Goal: Task Accomplishment & Management: Use online tool/utility

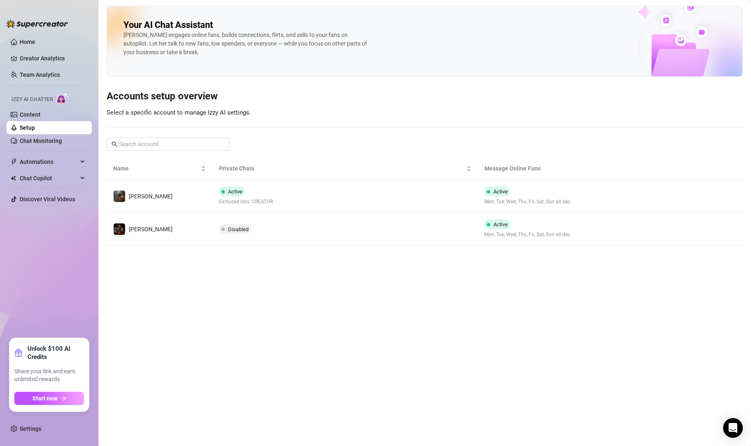
click at [49, 140] on link "Chat Monitoring" at bounding box center [41, 140] width 42 height 7
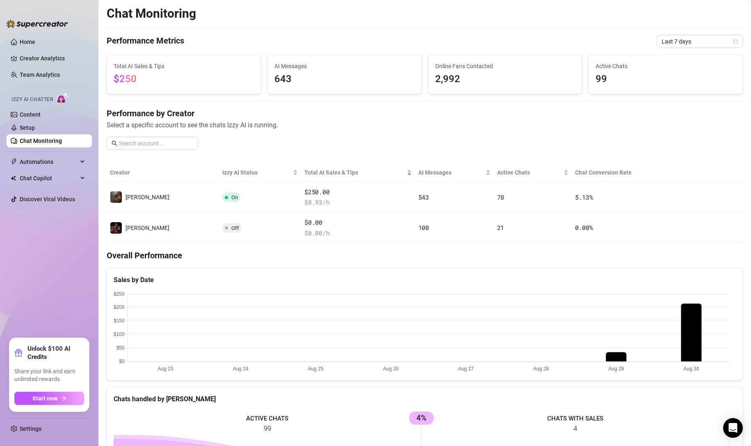
click at [687, 197] on button "button" at bounding box center [689, 196] width 13 height 13
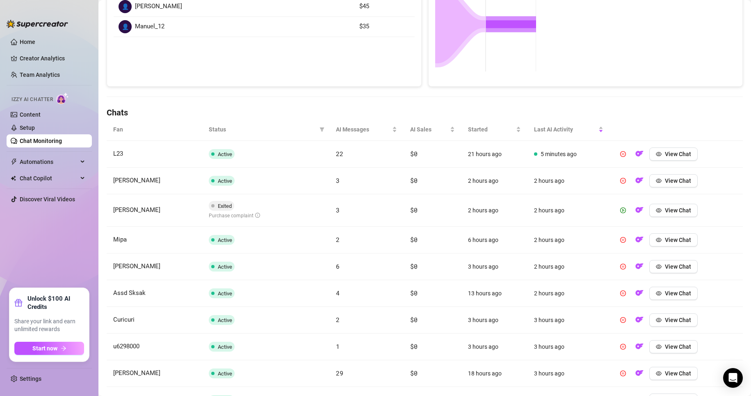
scroll to position [178, 0]
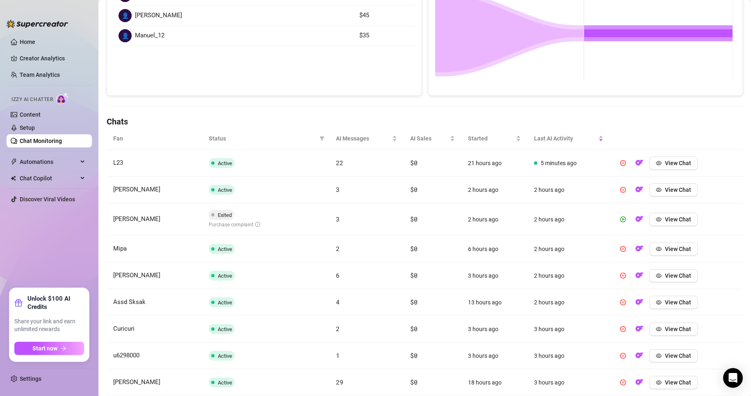
click at [24, 39] on link "Home" at bounding box center [28, 42] width 16 height 7
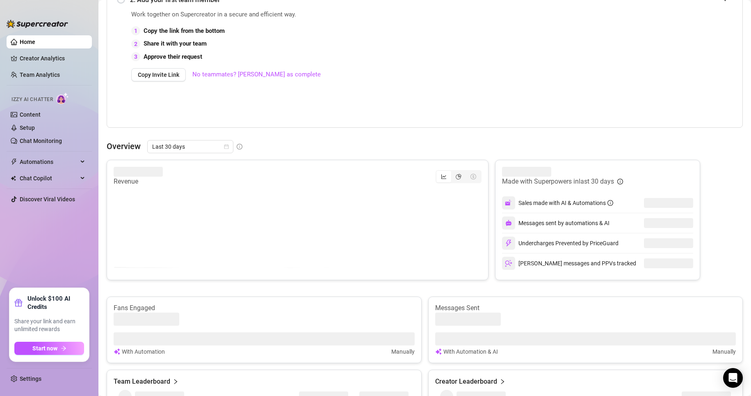
scroll to position [178, 0]
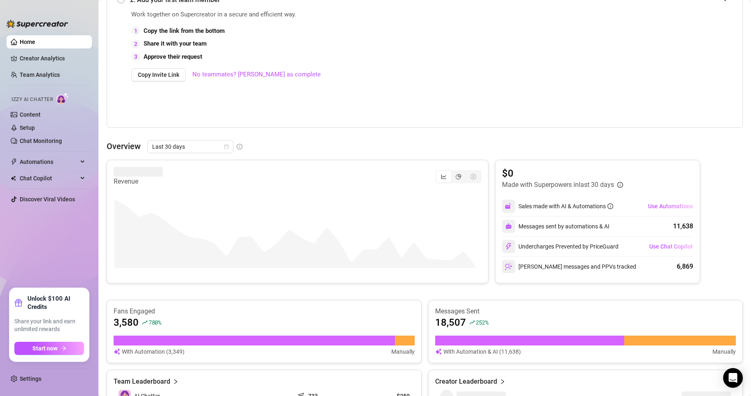
click at [34, 140] on link "Chat Monitoring" at bounding box center [41, 140] width 42 height 7
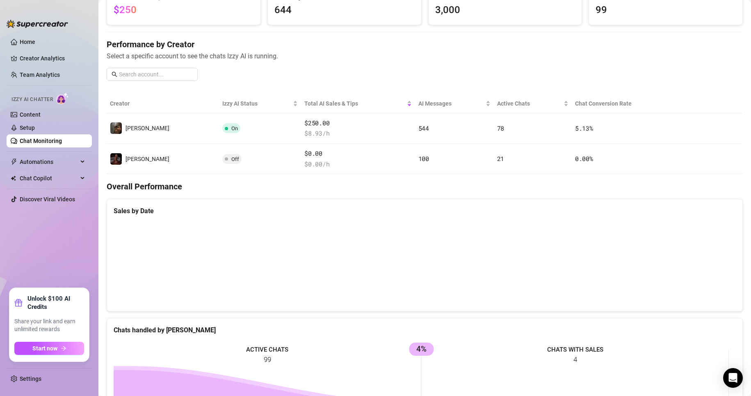
scroll to position [55, 0]
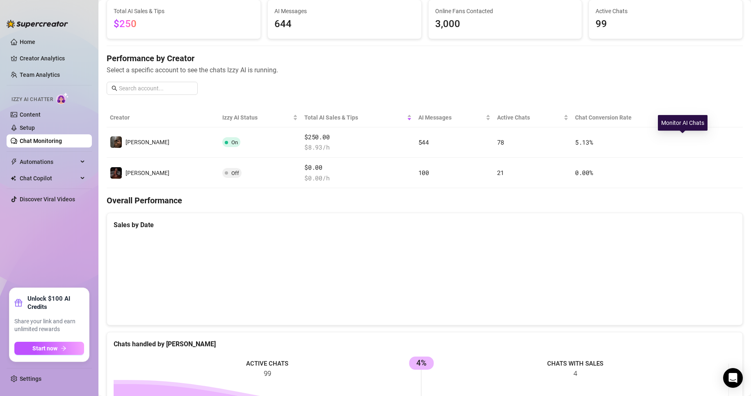
click at [687, 143] on icon "right" at bounding box center [690, 142] width 6 height 6
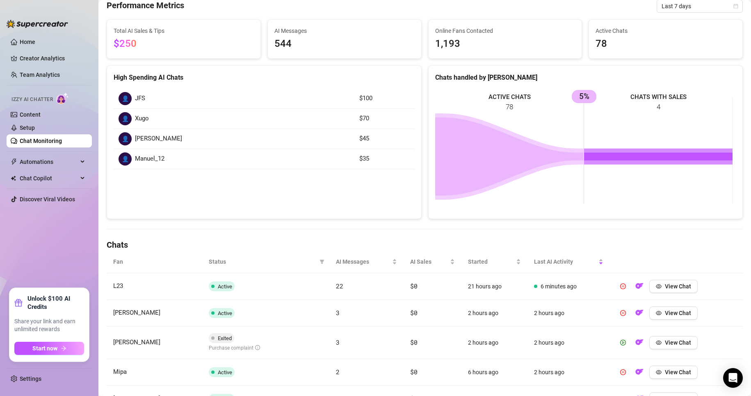
click at [638, 202] on rect at bounding box center [584, 150] width 298 height 123
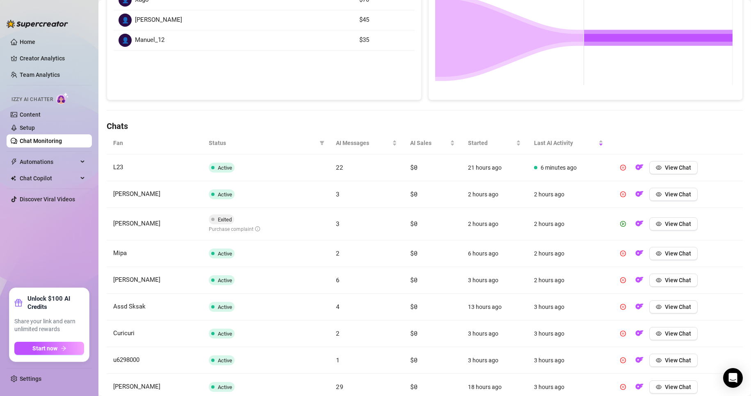
scroll to position [187, 0]
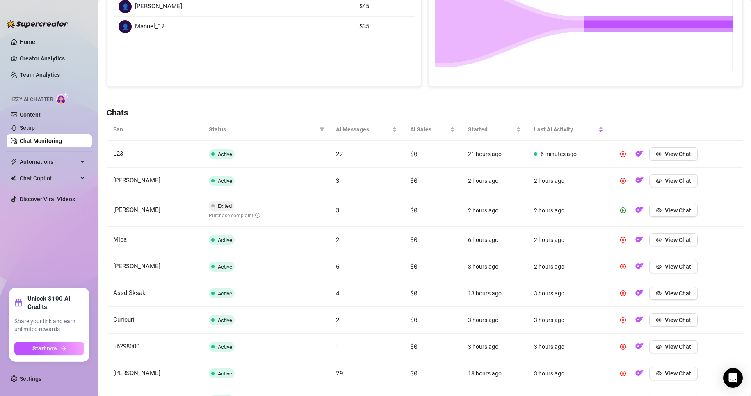
click at [321, 127] on icon "filter" at bounding box center [322, 129] width 5 height 5
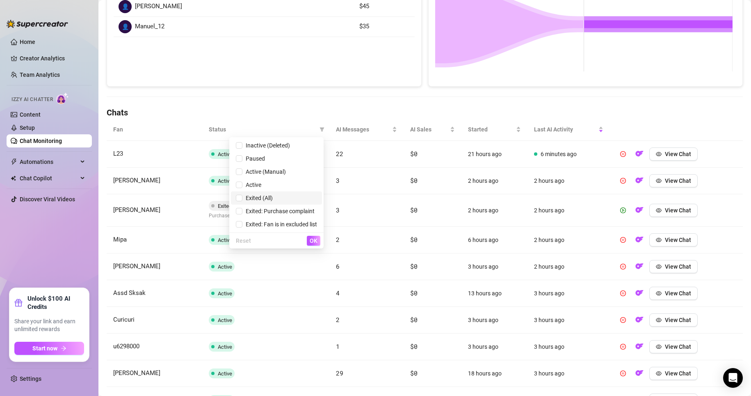
click at [243, 196] on span "Exited (All)" at bounding box center [258, 198] width 30 height 7
checkbox input "true"
click at [310, 241] on span "OK" at bounding box center [314, 240] width 8 height 7
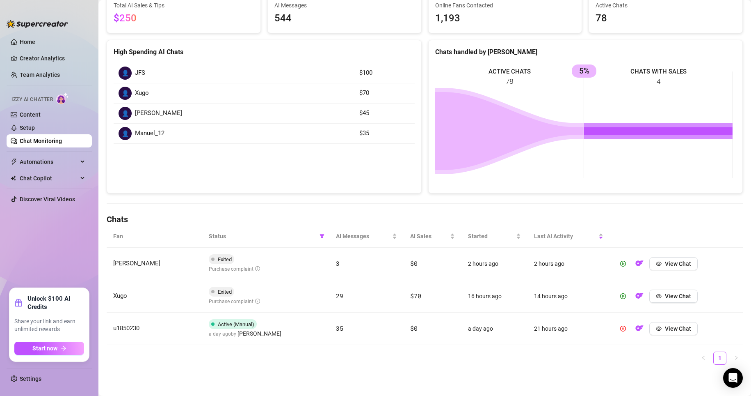
scroll to position [80, 0]
drag, startPoint x: 206, startPoint y: 267, endPoint x: 251, endPoint y: 268, distance: 45.2
click at [251, 268] on td "Exited Purchase complaint" at bounding box center [265, 263] width 127 height 32
click at [263, 269] on td "Exited Purchase complaint" at bounding box center [265, 263] width 127 height 32
click at [676, 268] on button "View Chat" at bounding box center [674, 263] width 48 height 13
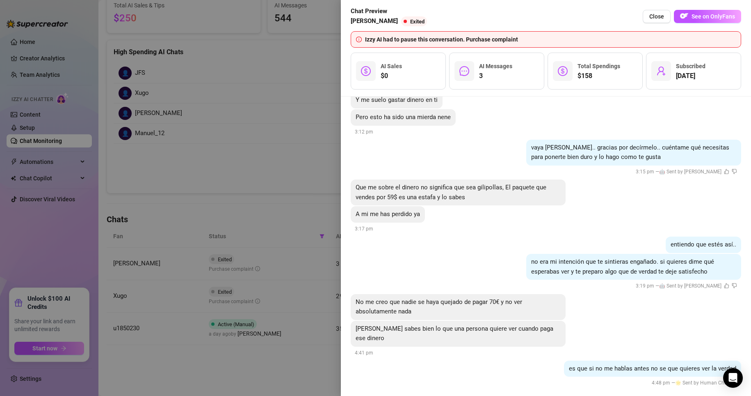
scroll to position [431, 0]
click at [311, 163] on div at bounding box center [375, 198] width 751 height 396
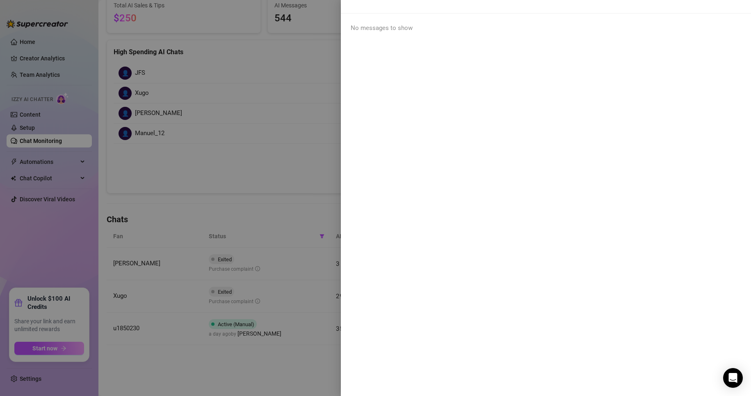
scroll to position [0, 0]
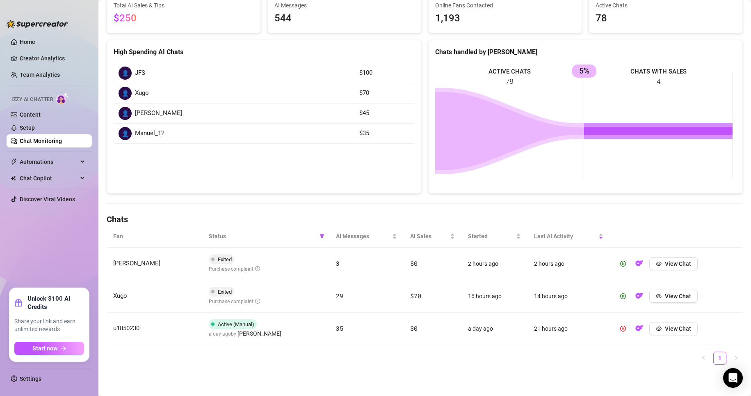
click at [669, 329] on span "View Chat" at bounding box center [678, 328] width 26 height 7
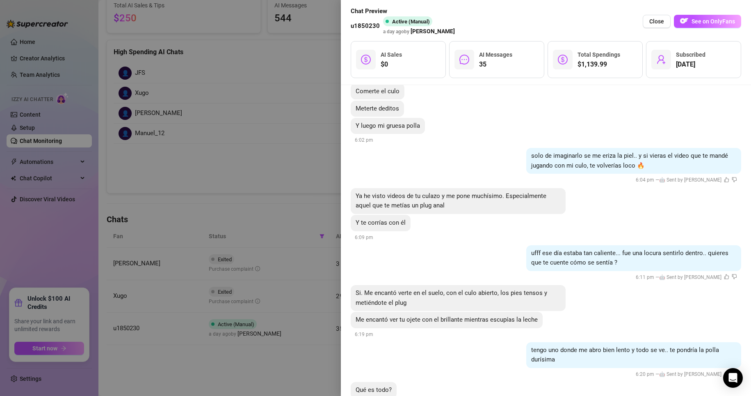
scroll to position [1567, 0]
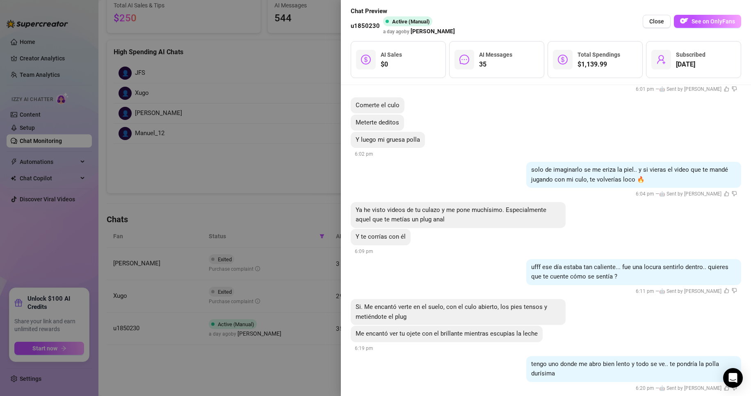
click at [299, 213] on div at bounding box center [375, 198] width 751 height 396
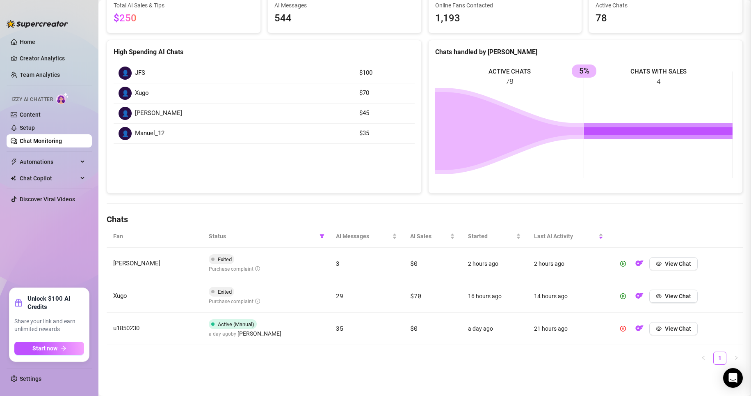
scroll to position [0, 0]
click at [656, 293] on icon "eye" at bounding box center [659, 296] width 6 height 6
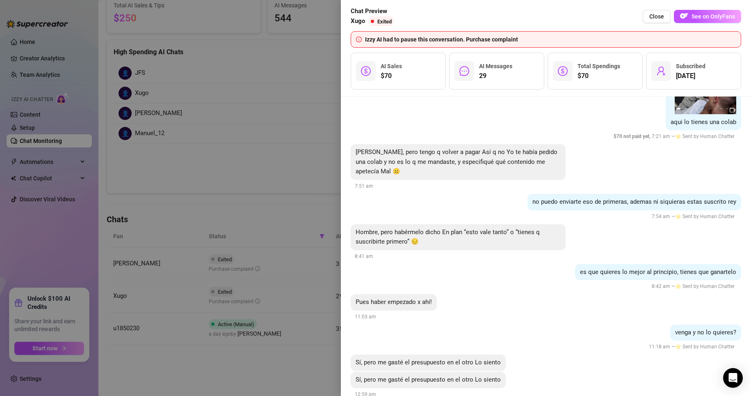
scroll to position [3127, 0]
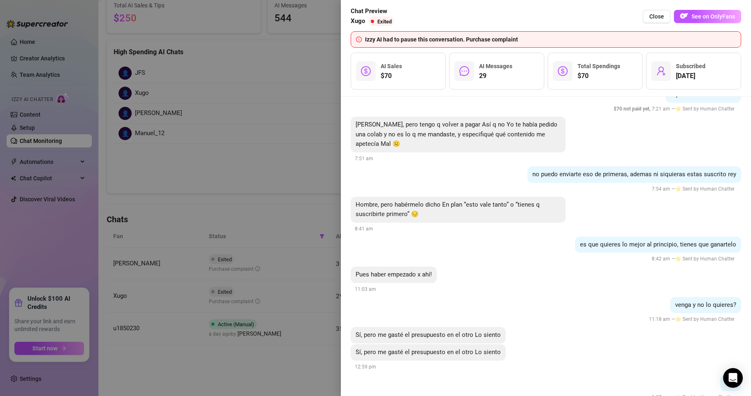
click at [656, 19] on span "Close" at bounding box center [657, 16] width 15 height 7
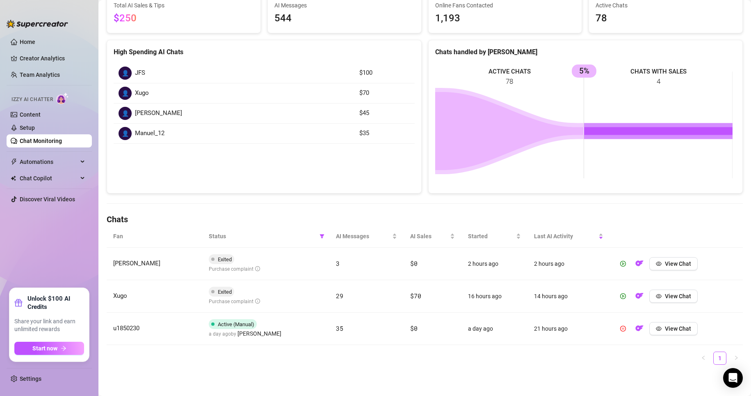
scroll to position [80, 0]
click at [636, 262] on img "button" at bounding box center [640, 263] width 8 height 8
click at [636, 263] on img "button" at bounding box center [640, 263] width 8 height 8
